Goal: Task Accomplishment & Management: Complete application form

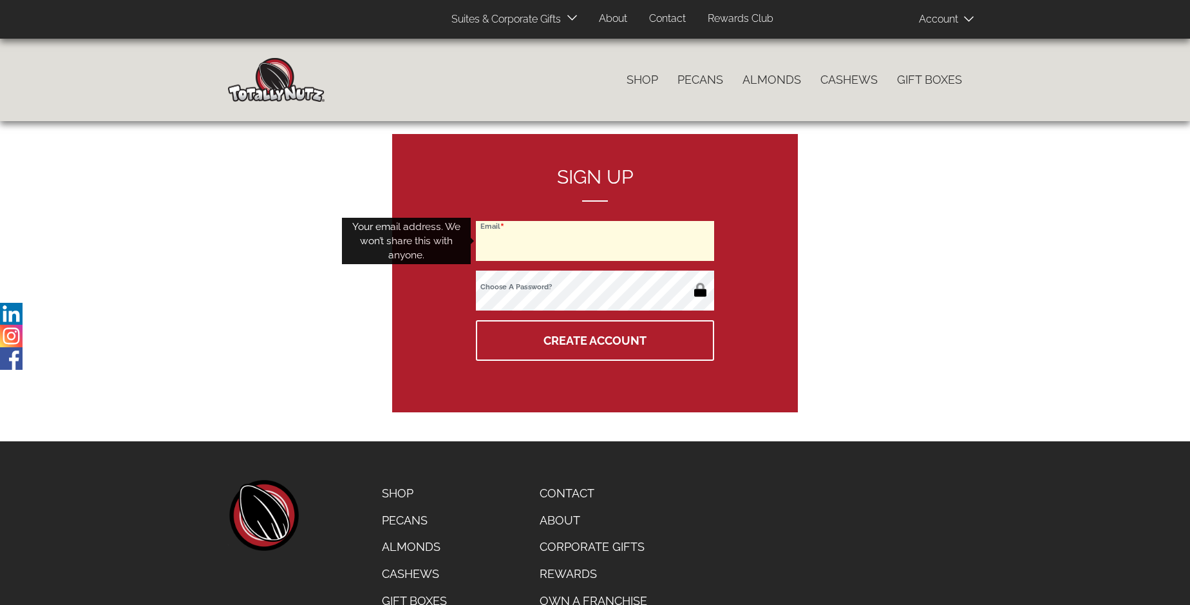
click at [595, 241] on input "Email" at bounding box center [595, 241] width 238 height 40
type input "[EMAIL_ADDRESS][DOMAIN_NAME]"
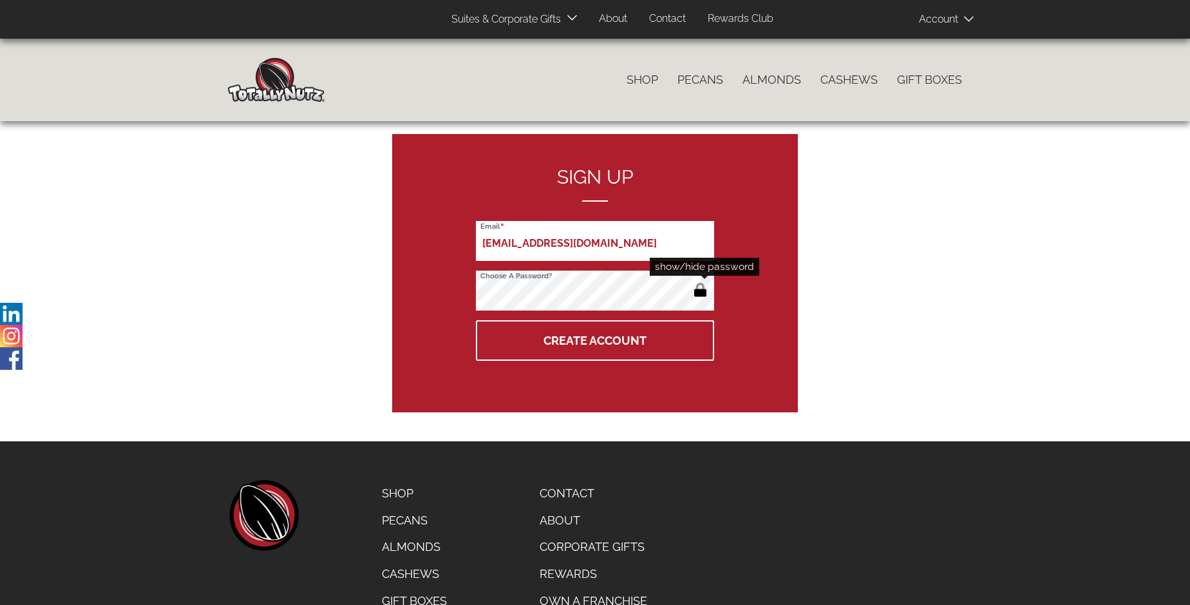
click at [700, 291] on button "button" at bounding box center [700, 291] width 21 height 21
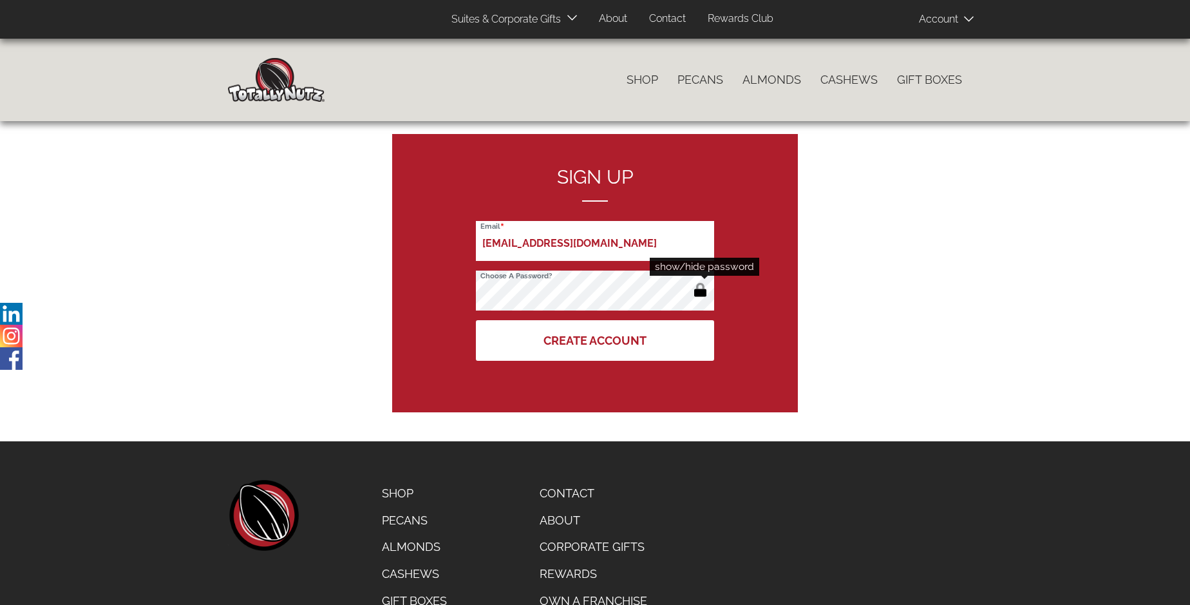
click at [595, 340] on button "Create Account" at bounding box center [595, 340] width 238 height 41
